Goal: Transaction & Acquisition: Purchase product/service

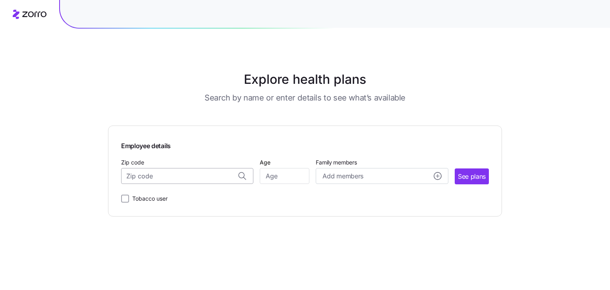
click at [160, 180] on input "Zip code" at bounding box center [187, 176] width 132 height 16
click at [169, 197] on span "98125, [GEOGRAPHIC_DATA], [GEOGRAPHIC_DATA]" at bounding box center [185, 197] width 111 height 10
type input "98125, [GEOGRAPHIC_DATA], [GEOGRAPHIC_DATA]"
click at [285, 180] on input "Age" at bounding box center [285, 176] width 50 height 16
type input "39"
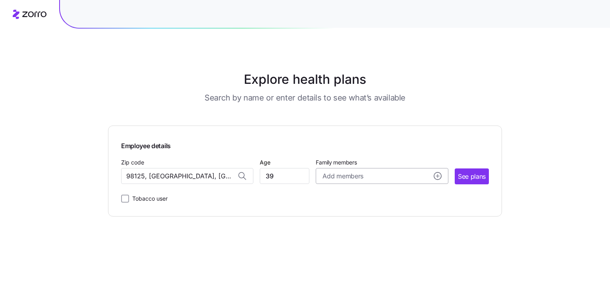
click at [359, 178] on span "Add members" at bounding box center [342, 176] width 40 height 10
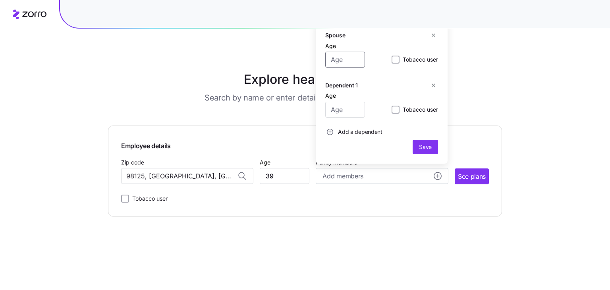
click at [346, 62] on input "Age" at bounding box center [345, 60] width 40 height 16
click at [345, 112] on input "Age" at bounding box center [345, 110] width 40 height 16
type input "2"
click at [342, 50] on div "Age" at bounding box center [345, 54] width 40 height 27
click at [342, 56] on input "Age" at bounding box center [345, 60] width 40 height 16
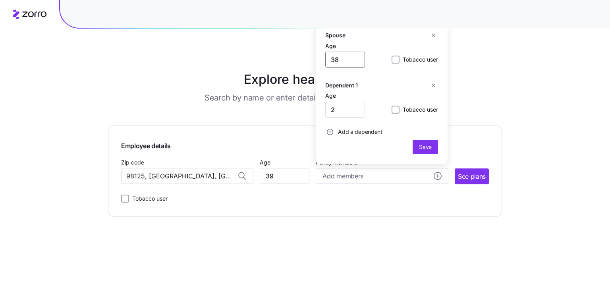
type input "38"
click at [360, 139] on button "Add a dependent" at bounding box center [353, 132] width 57 height 16
click at [350, 108] on input "Age" at bounding box center [345, 110] width 40 height 16
click at [429, 144] on span "Save" at bounding box center [425, 147] width 13 height 8
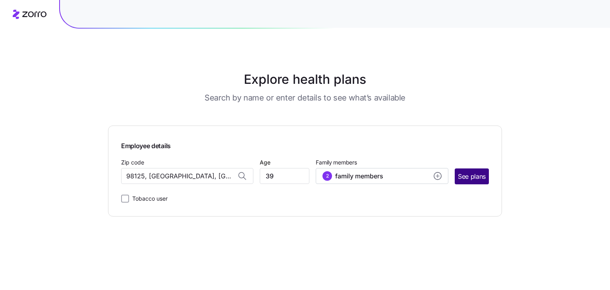
click at [478, 177] on span "See plans" at bounding box center [472, 176] width 28 height 10
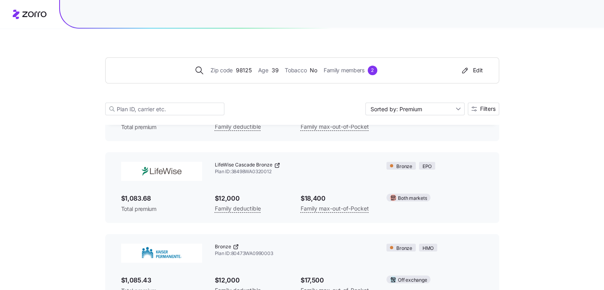
scroll to position [833, 0]
